Goal: Task Accomplishment & Management: Complete application form

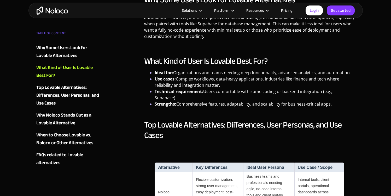
scroll to position [456, 0]
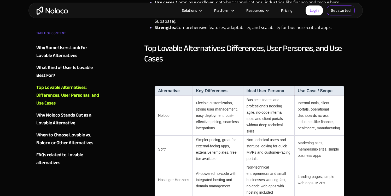
click at [0, 0] on link "Get started" at bounding box center [0, 0] width 0 height 0
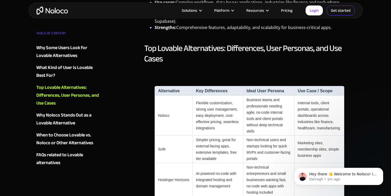
scroll to position [0, 0]
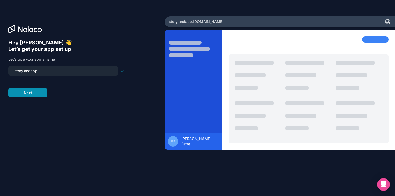
click at [27, 97] on button "Next" at bounding box center [27, 92] width 39 height 9
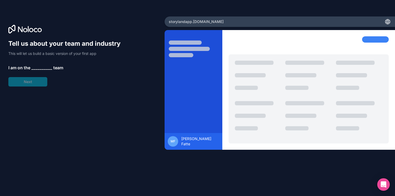
click at [30, 85] on div "Tell us about your team and industry This will let us build a basic version of …" at bounding box center [66, 62] width 117 height 47
click at [42, 75] on div "Tell us about your team and industry This will let us build a basic version of …" at bounding box center [66, 62] width 117 height 47
click at [42, 68] on span "__________" at bounding box center [41, 68] width 21 height 6
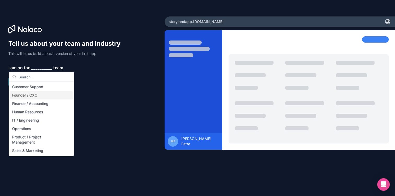
click at [38, 97] on div "Founder / CXO" at bounding box center [41, 95] width 63 height 8
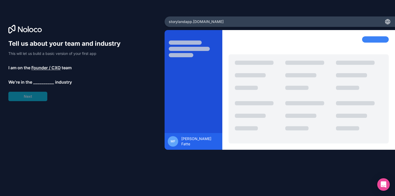
click at [35, 91] on div "Tell us about your team and industry This will let us build a basic version of …" at bounding box center [66, 70] width 117 height 62
click at [34, 97] on div "Tell us about your team and industry This will let us build a basic version of …" at bounding box center [66, 70] width 117 height 62
click at [43, 84] on span "__________" at bounding box center [43, 82] width 21 height 6
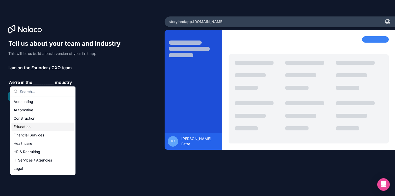
click at [35, 129] on div "Education" at bounding box center [42, 126] width 63 height 8
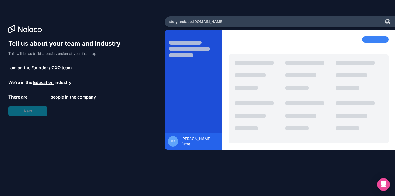
click at [38, 96] on span "__________" at bounding box center [38, 97] width 21 height 6
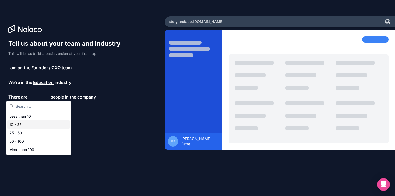
click at [37, 126] on div "10 - 25" at bounding box center [38, 124] width 63 height 8
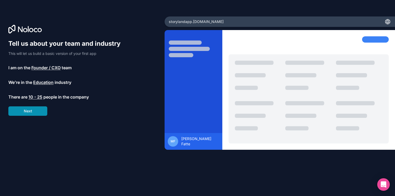
click at [36, 112] on button "Next" at bounding box center [27, 110] width 39 height 9
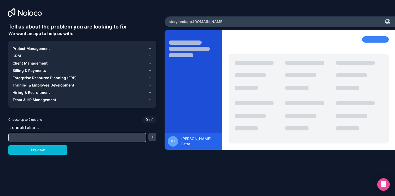
click at [40, 49] on span "Project Management" at bounding box center [31, 48] width 37 height 5
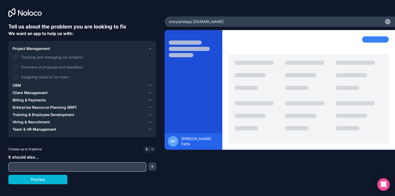
click at [36, 49] on span "Project Management" at bounding box center [31, 48] width 37 height 5
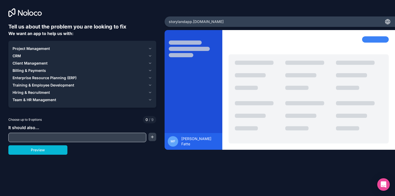
click at [33, 143] on div "Tell us about the problem you are looking to fix We want an app to help us with…" at bounding box center [82, 89] width 148 height 132
click at [33, 134] on input "text" at bounding box center [77, 137] width 135 height 7
click at [32, 140] on input "text" at bounding box center [77, 137] width 135 height 7
type input "sd"
click at [33, 151] on button "Preview" at bounding box center [37, 149] width 59 height 9
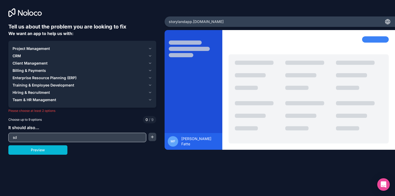
click at [38, 102] on span "Team & HR Management" at bounding box center [35, 99] width 44 height 5
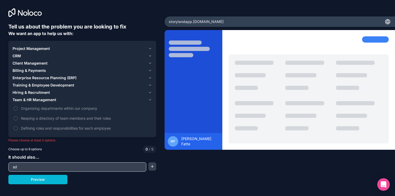
click at [29, 72] on span "Billing & Payments" at bounding box center [29, 70] width 33 height 5
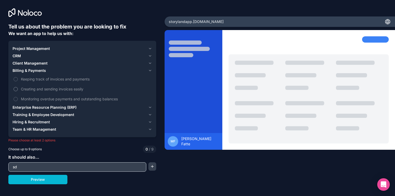
click at [14, 88] on button "Creating and sending invoices easily" at bounding box center [16, 89] width 4 height 4
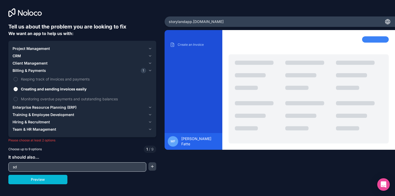
click at [15, 73] on button "Billing & Payments 1" at bounding box center [82, 70] width 139 height 7
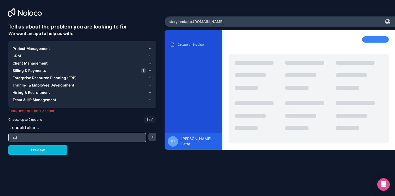
click at [18, 73] on button "Billing & Payments 1" at bounding box center [82, 70] width 139 height 7
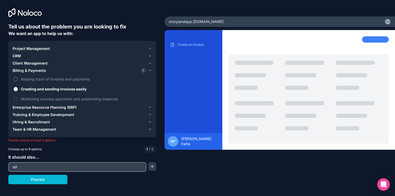
click at [15, 79] on button "Keeping track of invoices and payments" at bounding box center [16, 79] width 4 height 4
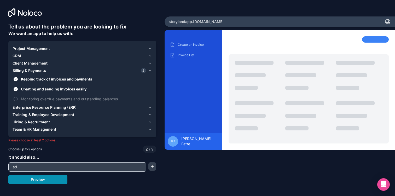
click at [40, 179] on button "Preview" at bounding box center [37, 179] width 59 height 9
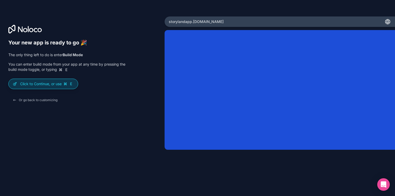
click at [45, 85] on p "Click to Continue, or use E" at bounding box center [47, 83] width 54 height 5
